Goal: Navigation & Orientation: Find specific page/section

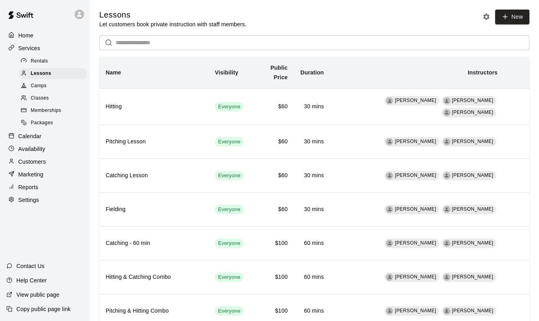
click at [33, 135] on p "Calendar" at bounding box center [29, 136] width 23 height 8
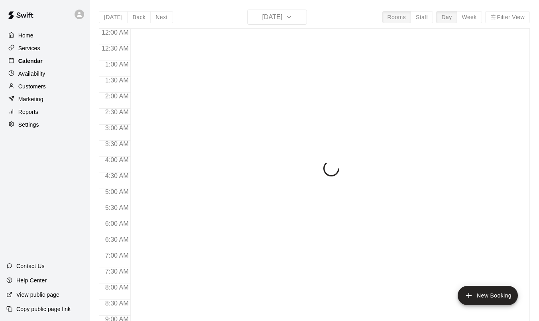
scroll to position [457, 0]
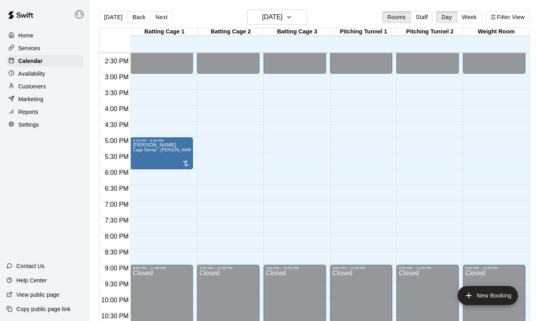
click at [35, 41] on div "Home" at bounding box center [44, 35] width 77 height 12
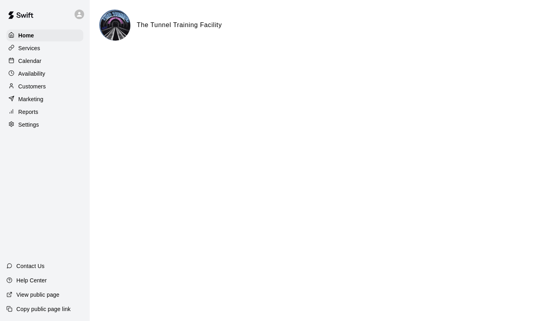
click at [35, 49] on p "Services" at bounding box center [29, 48] width 22 height 8
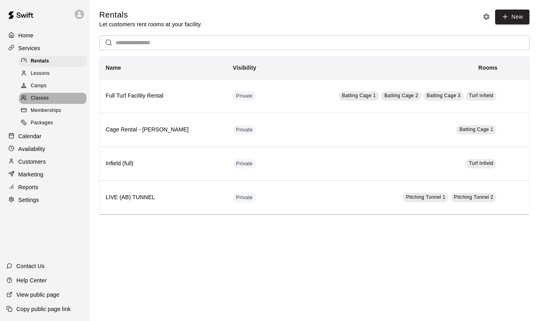
click at [45, 98] on span "Classes" at bounding box center [40, 98] width 18 height 8
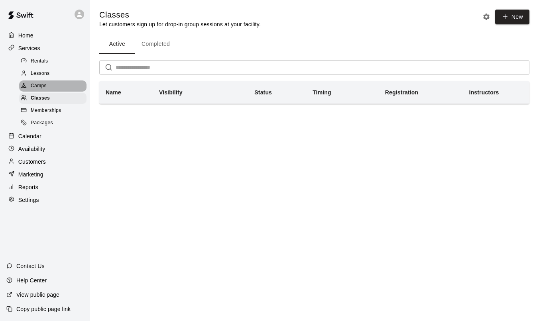
click at [38, 86] on span "Camps" at bounding box center [39, 86] width 16 height 8
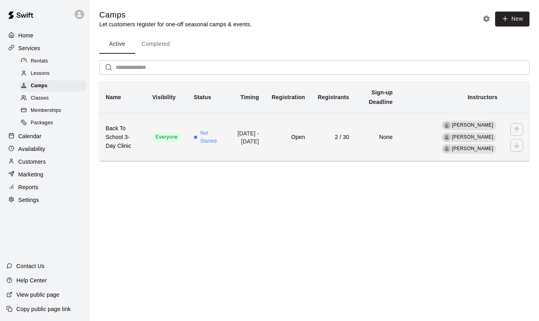
click at [321, 149] on td "2 / 30" at bounding box center [333, 137] width 44 height 48
